Goal: Task Accomplishment & Management: Manage account settings

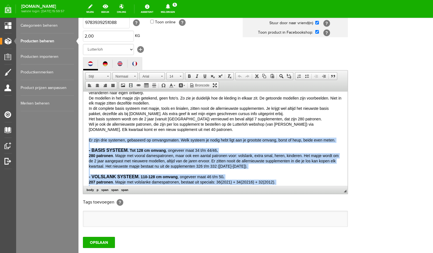
scroll to position [124, 0]
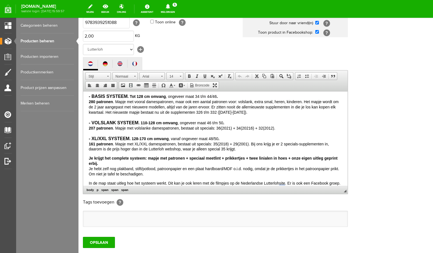
click at [294, 62] on html "[PERSON_NAME] dat je interesse hebt om te leren patroontekenen op je eigen maat…" at bounding box center [215, 14] width 264 height 95
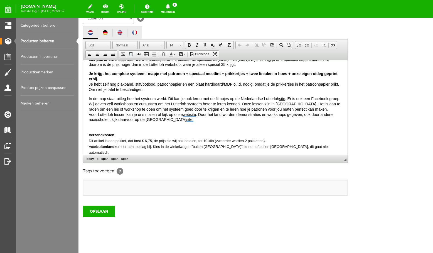
scroll to position [137, 0]
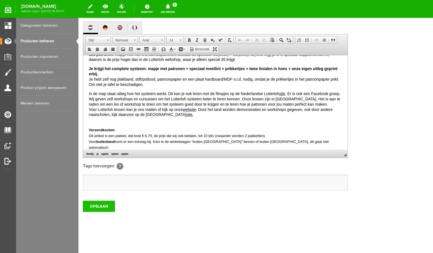
click at [105, 206] on input "OPSLAAN" at bounding box center [99, 206] width 32 height 11
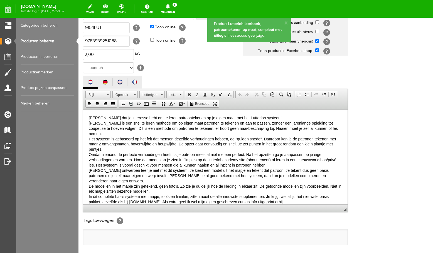
scroll to position [0, 0]
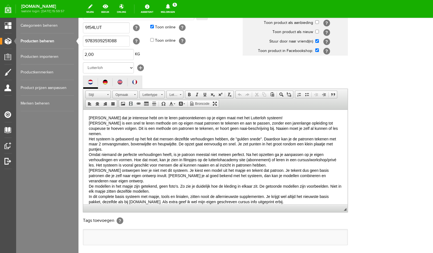
click at [333, 128] on p "[PERSON_NAME] dat je interesse hebt om te leren patroontekenen op je eigen maat…" at bounding box center [215, 204] width 253 height 179
click at [118, 144] on p "[PERSON_NAME] dat je interesse hebt om te leren patroontekenen op je eigen maat…" at bounding box center [215, 204] width 253 height 179
click at [39, 42] on link "Producten beheren" at bounding box center [47, 41] width 53 height 16
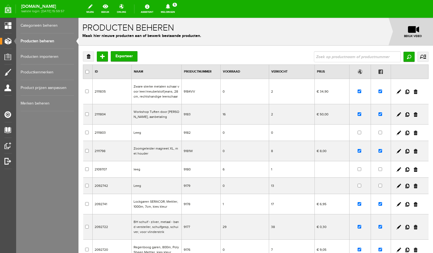
click at [344, 58] on input "text" at bounding box center [357, 56] width 87 height 11
type input "lockwork"
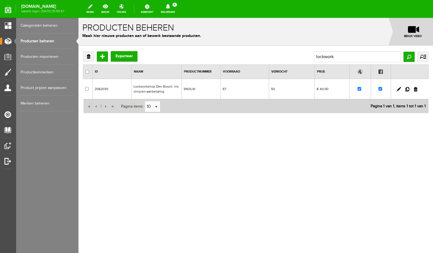
click at [163, 87] on td "Lockworkshop Den Bosch, inschrijven-aanbetaling" at bounding box center [157, 89] width 50 height 20
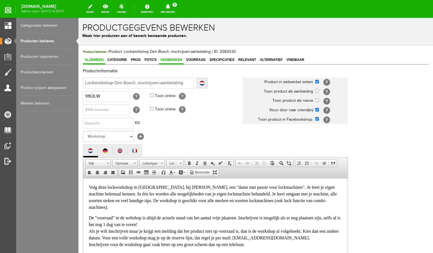
click at [166, 60] on span "Kenmerken" at bounding box center [171, 60] width 25 height 4
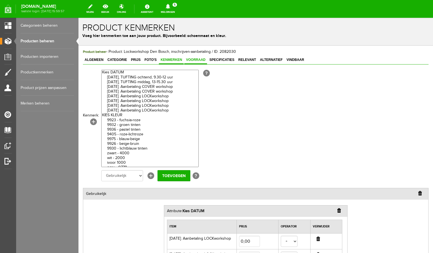
click at [196, 60] on span "Voorraad" at bounding box center [195, 60] width 23 height 4
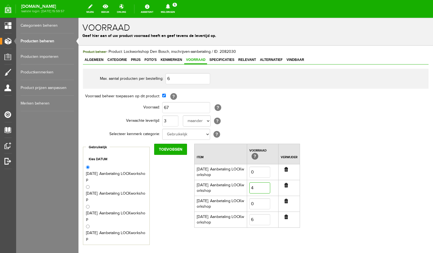
click at [257, 188] on input "4" at bounding box center [259, 188] width 21 height 11
type input "5"
click at [348, 197] on div "Max. aantal producten per bestelling: 6 Voorraad beheer toepassen op dit produc…" at bounding box center [256, 157] width 346 height 176
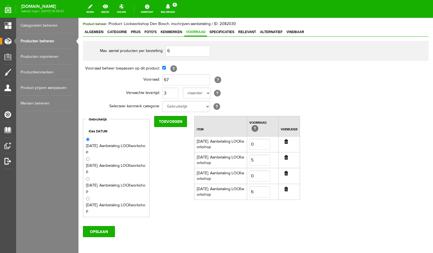
scroll to position [53, 0]
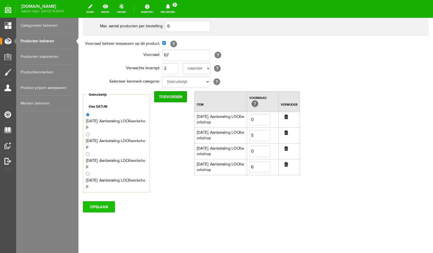
click at [94, 205] on input "OPSLAAN" at bounding box center [99, 206] width 32 height 11
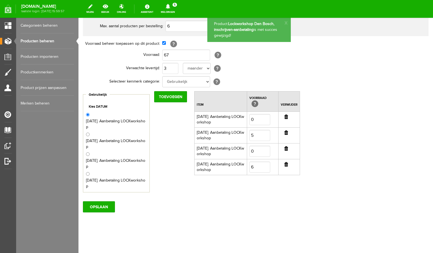
scroll to position [0, 0]
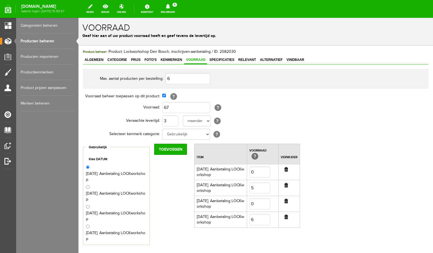
click at [175, 6] on icon at bounding box center [168, 6] width 14 height 5
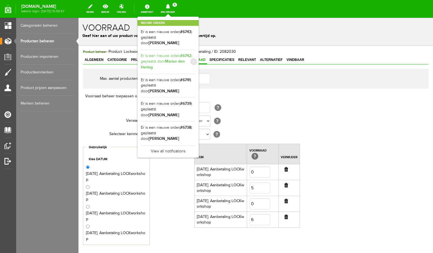
click at [174, 63] on b "Marise den Hartog" at bounding box center [163, 64] width 44 height 11
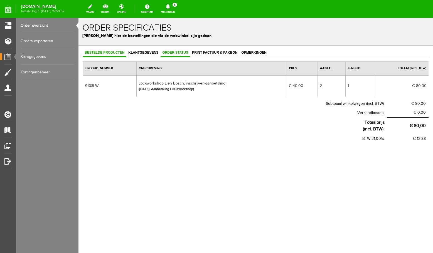
click at [180, 54] on span "Order status" at bounding box center [175, 53] width 29 height 4
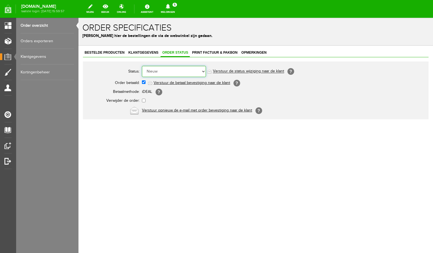
click at [142, 66] on select "Order niet afgerond Nieuw Order in behandeling Wacht op leverancier Wacht op be…" at bounding box center [174, 71] width 64 height 11
select select "13"
click option "Reserveringen" at bounding box center [78, 18] width 0 height 0
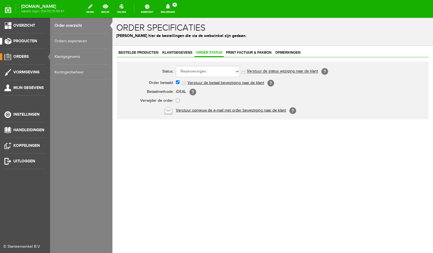
click at [18, 41] on span "Producten" at bounding box center [25, 41] width 24 height 5
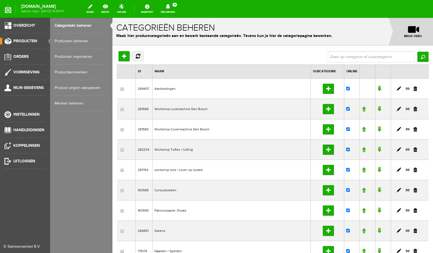
click at [69, 42] on link "Producten beheren" at bounding box center [81, 41] width 53 height 16
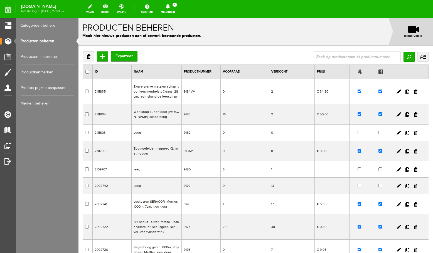
click at [327, 59] on input "text" at bounding box center [357, 56] width 87 height 11
type input "cover w"
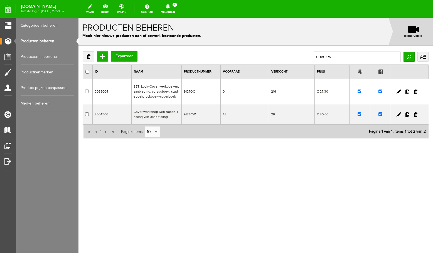
drag, startPoint x: 155, startPoint y: 115, endPoint x: 234, endPoint y: 132, distance: 80.7
click at [155, 115] on td "Cover workshop Den Bosch, inschrijven-aanbetaling" at bounding box center [157, 114] width 50 height 20
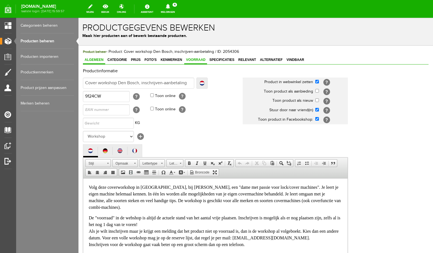
click at [191, 61] on span "Voorraad" at bounding box center [195, 60] width 23 height 4
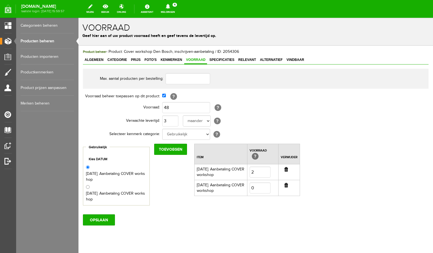
click at [286, 170] on input "button" at bounding box center [286, 169] width 4 height 4
click at [172, 63] on link "Kenmerken" at bounding box center [171, 60] width 25 height 8
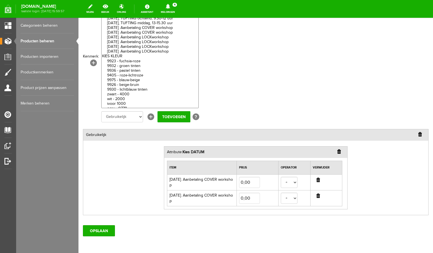
scroll to position [59, 0]
click at [318, 180] on input "button" at bounding box center [318, 180] width 4 height 4
select select
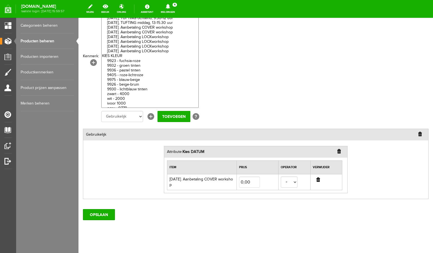
scroll to position [0, 0]
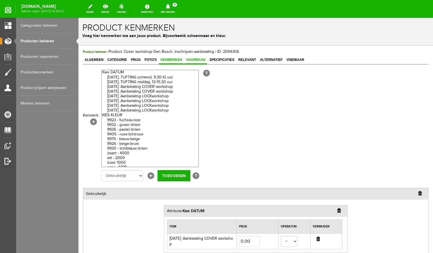
click at [194, 60] on span "Voorraad" at bounding box center [195, 60] width 23 height 4
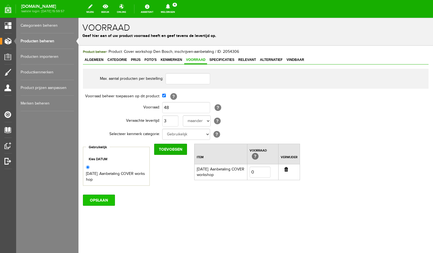
click at [95, 201] on input "OPSLAAN" at bounding box center [99, 200] width 32 height 11
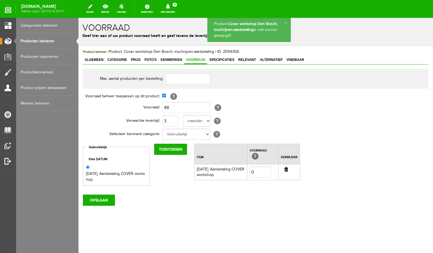
click at [173, 59] on span "Kenmerken" at bounding box center [171, 60] width 25 height 4
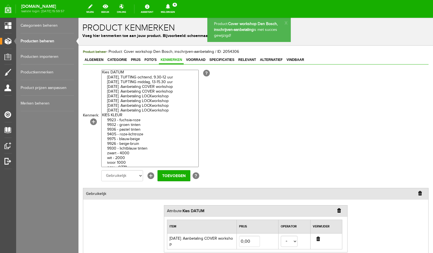
scroll to position [67, 0]
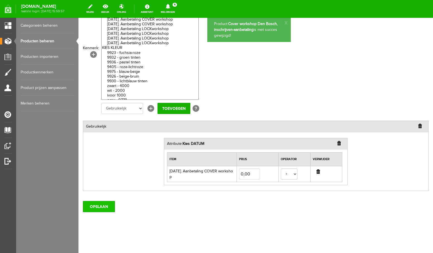
click at [102, 206] on input "OPSLAAN" at bounding box center [99, 206] width 32 height 11
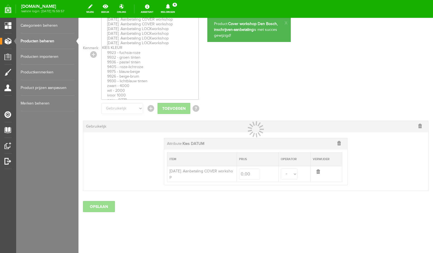
select select
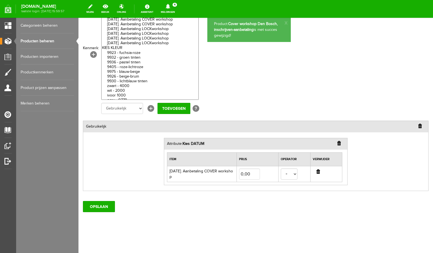
scroll to position [0, 0]
